Goal: Information Seeking & Learning: Learn about a topic

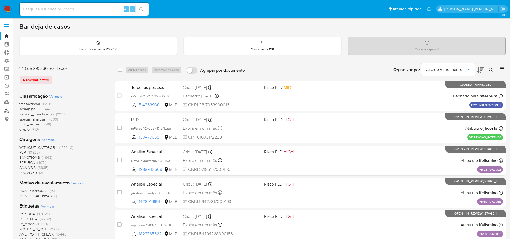
click at [6, 109] on link "Localizador de pessoas" at bounding box center [32, 110] width 64 height 8
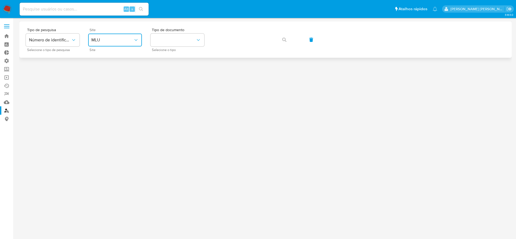
click at [121, 38] on span "MLU" at bounding box center [112, 39] width 42 height 5
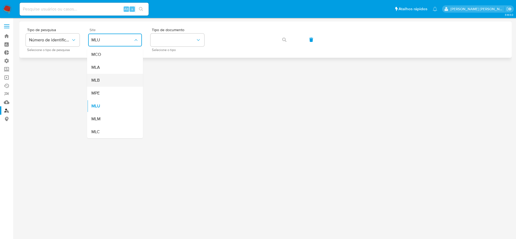
click at [107, 81] on div "MLB" at bounding box center [113, 80] width 44 height 13
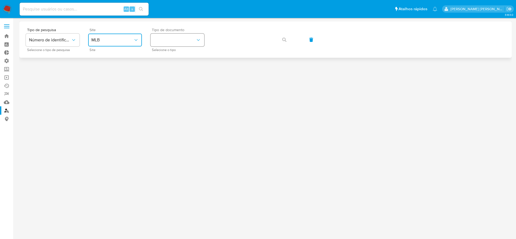
click at [169, 42] on button "identificationType" at bounding box center [178, 40] width 54 height 13
click at [166, 73] on div "CPF CPF" at bounding box center [176, 75] width 44 height 18
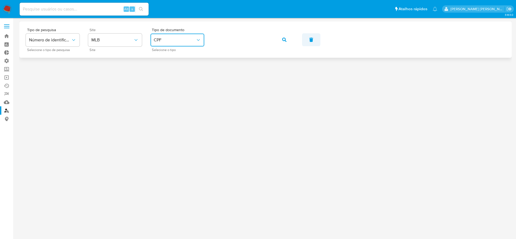
click at [312, 40] on icon "button" at bounding box center [311, 40] width 4 height 4
click at [134, 43] on button "site_id" at bounding box center [115, 40] width 54 height 13
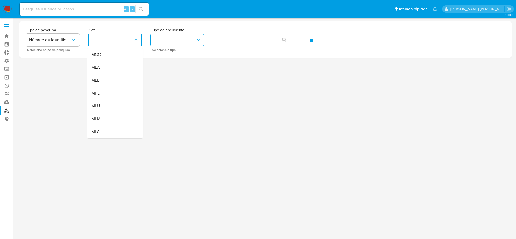
drag, startPoint x: 113, startPoint y: 82, endPoint x: 168, endPoint y: 58, distance: 59.9
click at [113, 82] on div "MLB" at bounding box center [113, 80] width 44 height 13
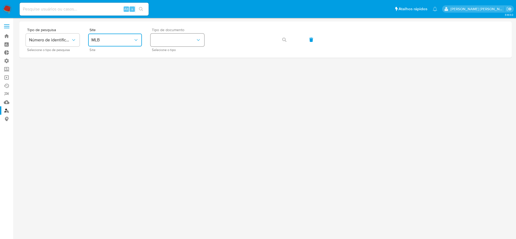
click at [171, 41] on button "identificationType" at bounding box center [178, 40] width 54 height 13
click at [164, 77] on div "CPF CPF" at bounding box center [176, 75] width 44 height 18
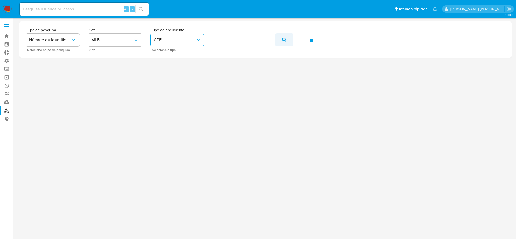
click at [287, 40] on button "button" at bounding box center [284, 39] width 18 height 13
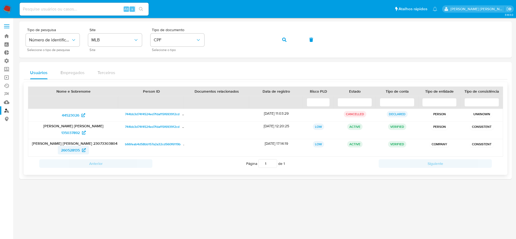
click at [70, 151] on span "260528135" at bounding box center [70, 150] width 19 height 9
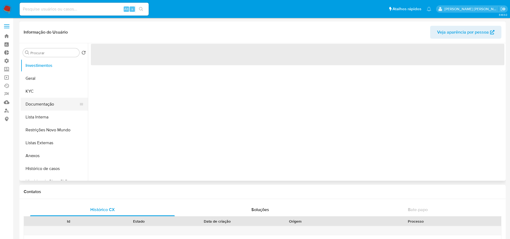
click at [58, 104] on button "Documentação" at bounding box center [52, 104] width 63 height 13
select select "10"
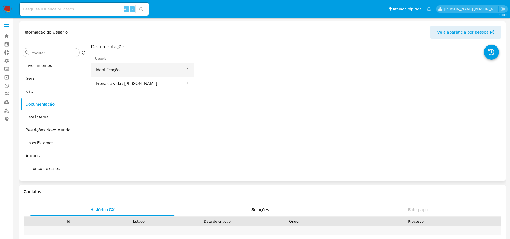
click at [142, 63] on button "Identificação" at bounding box center [138, 70] width 95 height 14
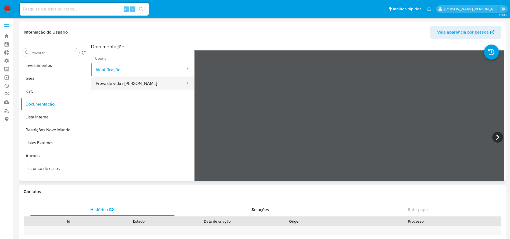
click at [132, 84] on button "Prova de vida / [PERSON_NAME]" at bounding box center [138, 84] width 95 height 14
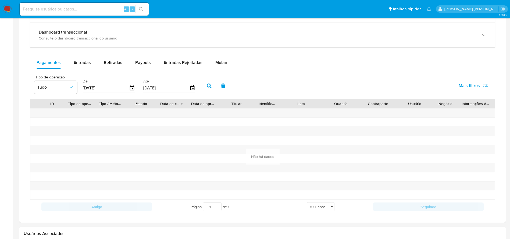
scroll to position [248, 0]
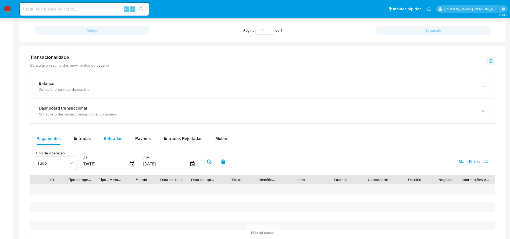
click at [105, 138] on span "Retiradas" at bounding box center [113, 138] width 19 height 6
select select "10"
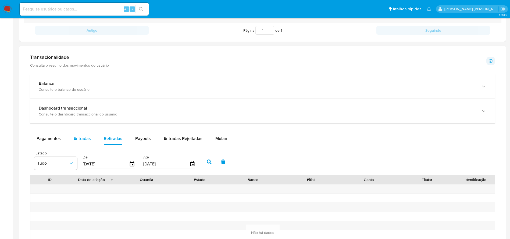
click at [80, 139] on span "Entradas" at bounding box center [82, 138] width 17 height 6
select select "10"
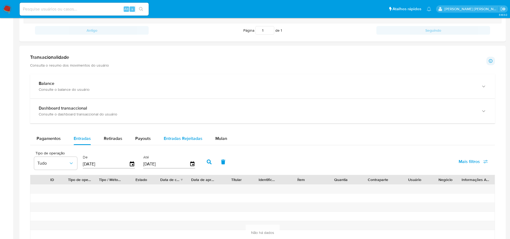
click at [175, 139] on span "Entradas Rejeitadas" at bounding box center [183, 138] width 39 height 6
select select "10"
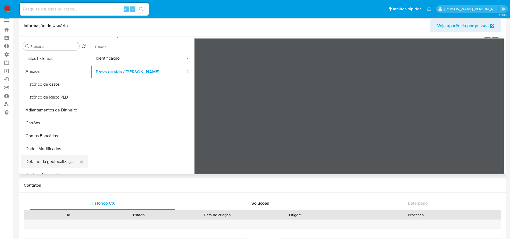
scroll to position [0, 0]
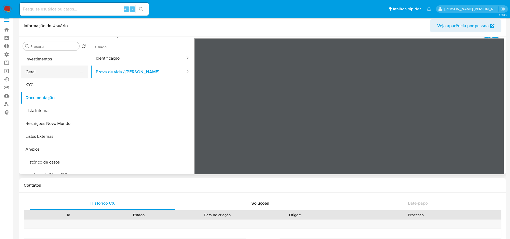
click at [29, 73] on button "Geral" at bounding box center [52, 72] width 63 height 13
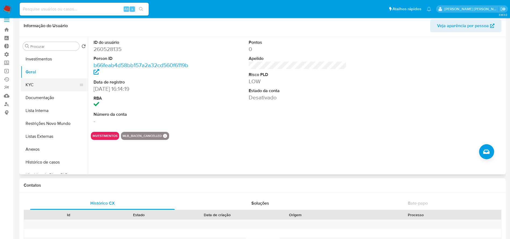
click at [31, 85] on button "KYC" at bounding box center [52, 84] width 63 height 13
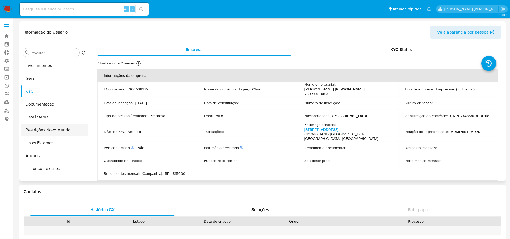
scroll to position [81, 0]
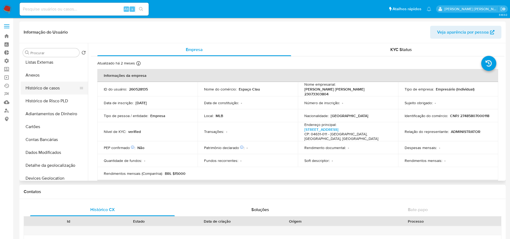
click at [56, 89] on button "Histórico de casos" at bounding box center [52, 88] width 63 height 13
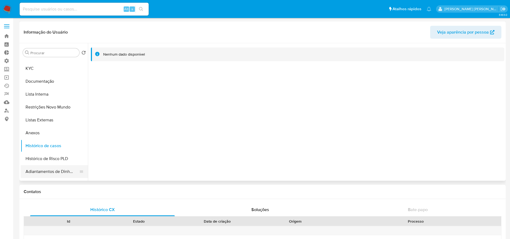
scroll to position [0, 0]
